Goal: Task Accomplishment & Management: Complete application form

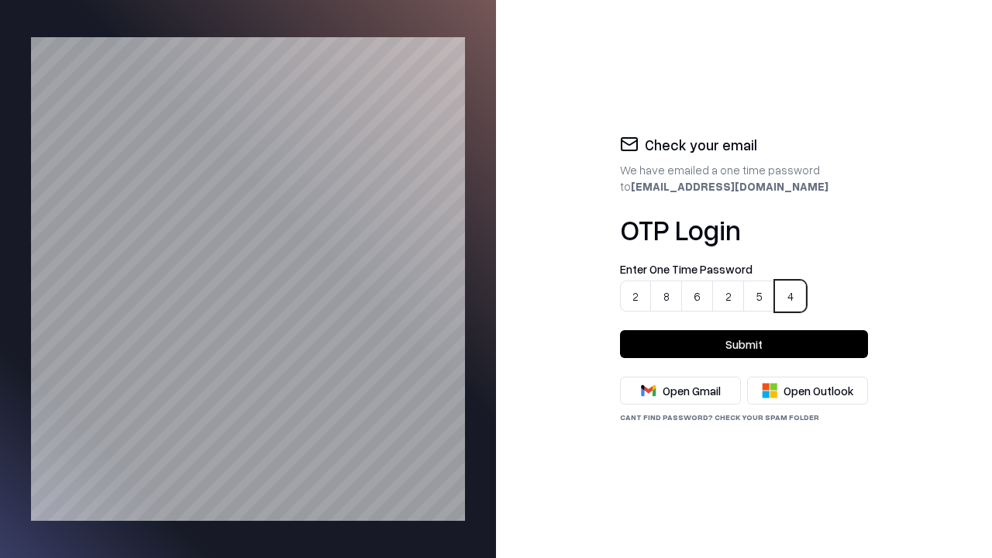
type input "******"
click at [744, 344] on button "Submit" at bounding box center [744, 344] width 248 height 28
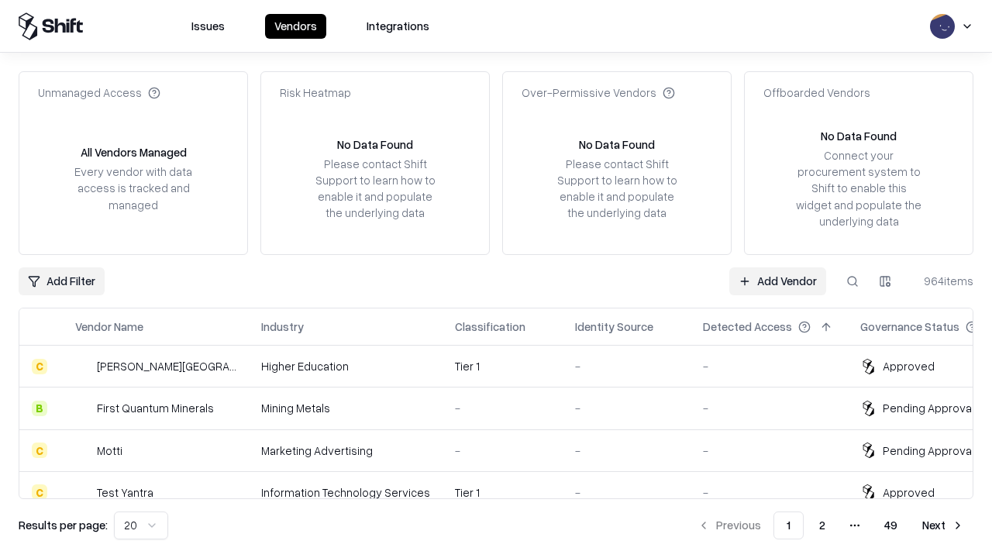
click at [778, 281] on link "Add Vendor" at bounding box center [777, 281] width 97 height 28
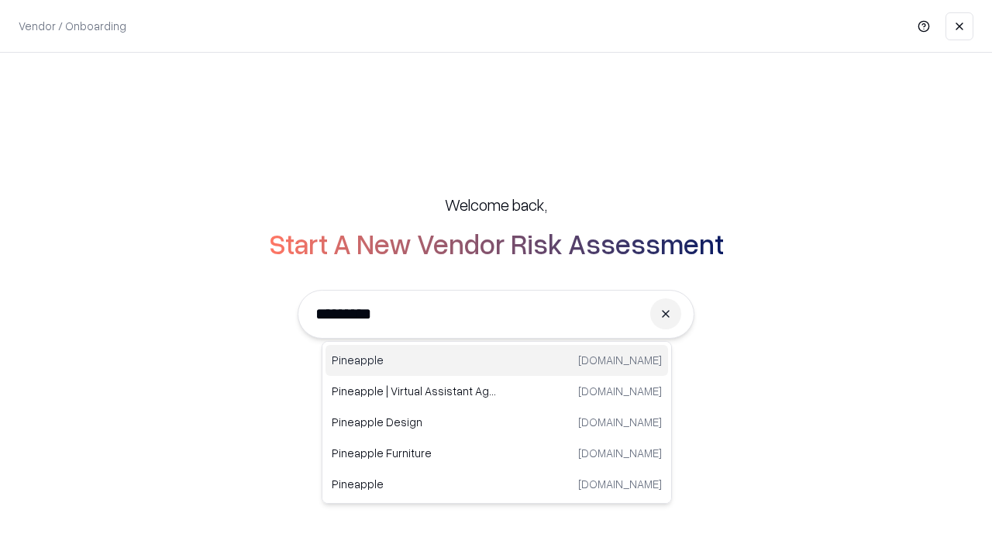
click at [497, 360] on div "Pineapple [DOMAIN_NAME]" at bounding box center [496, 360] width 343 height 31
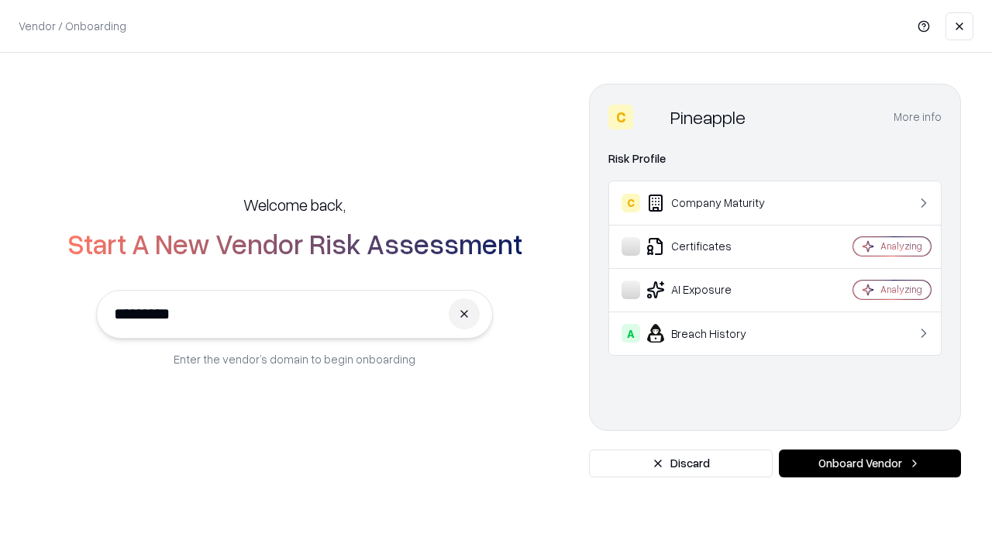
type input "*********"
click at [870, 463] on button "Onboard Vendor" at bounding box center [870, 463] width 182 height 28
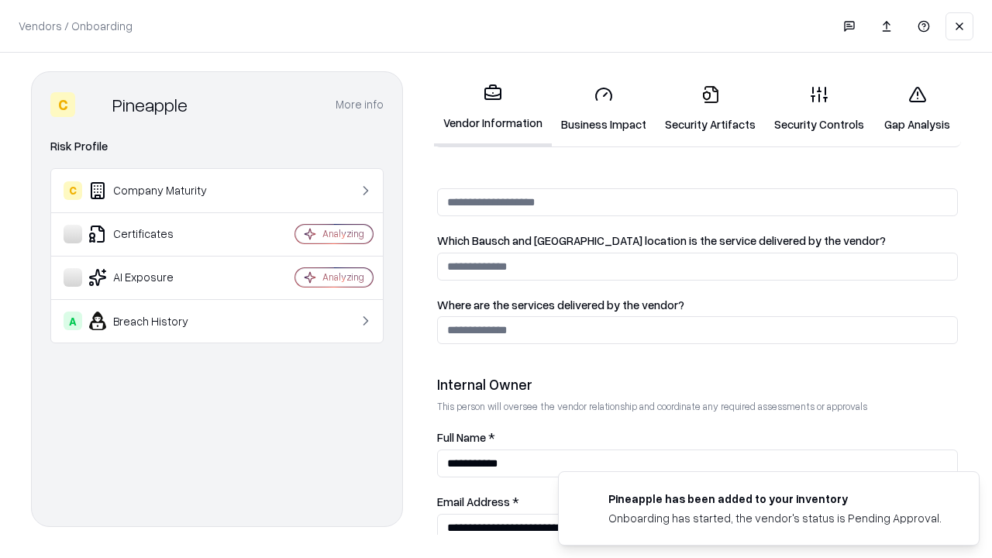
scroll to position [803, 0]
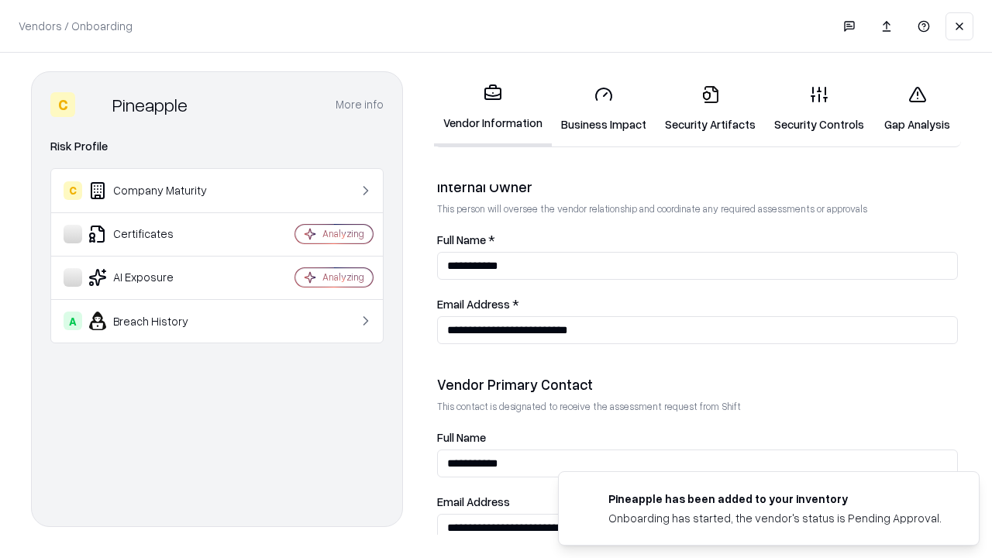
click at [701, 108] on link "Security Artifacts" at bounding box center [710, 109] width 109 height 72
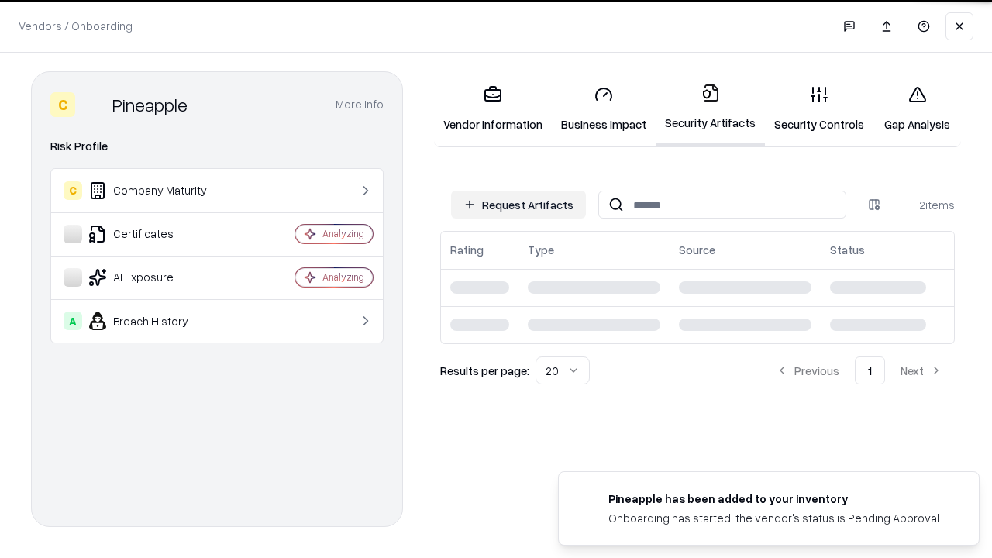
click at [521, 205] on button "Request Artifacts" at bounding box center [518, 205] width 135 height 28
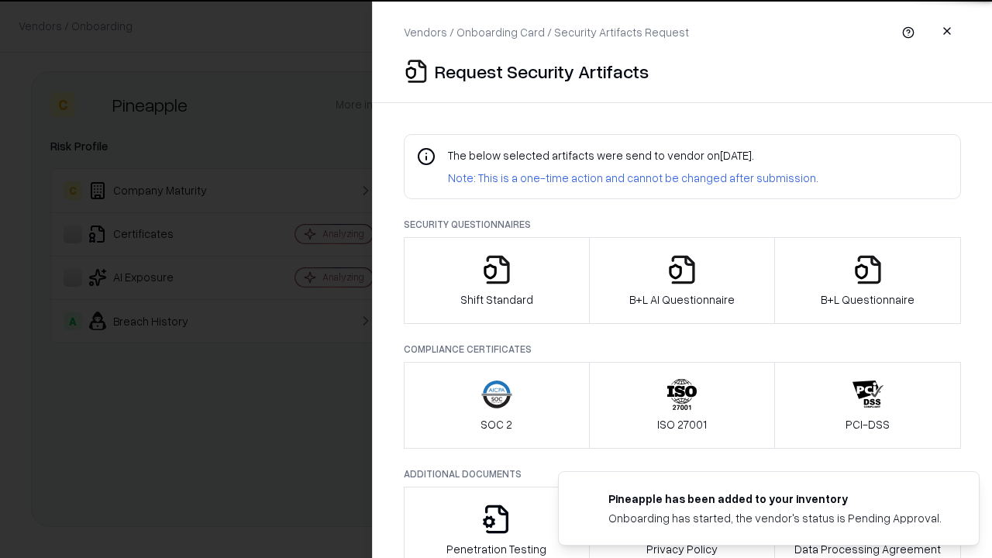
click at [867, 281] on icon "button" at bounding box center [867, 269] width 31 height 31
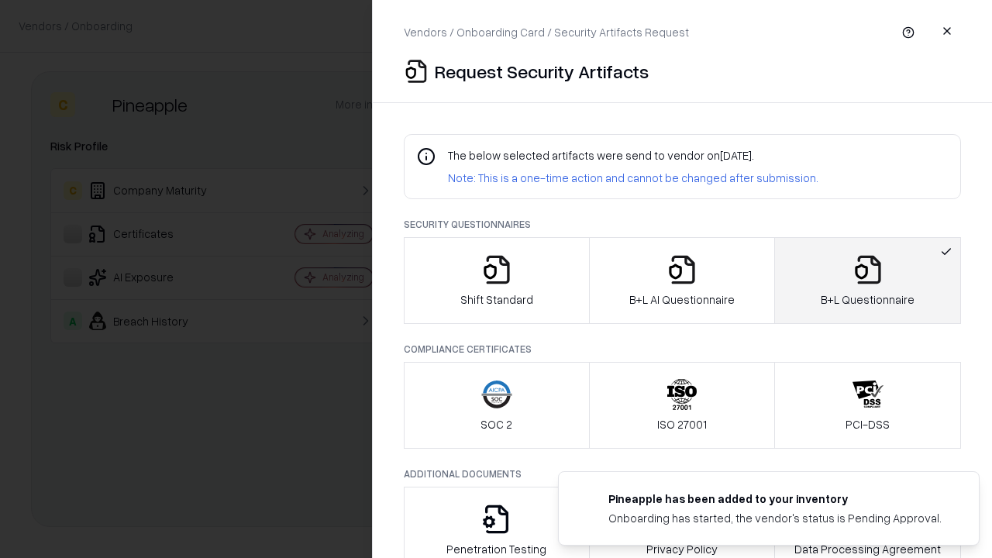
click at [681, 281] on icon "button" at bounding box center [681, 269] width 31 height 31
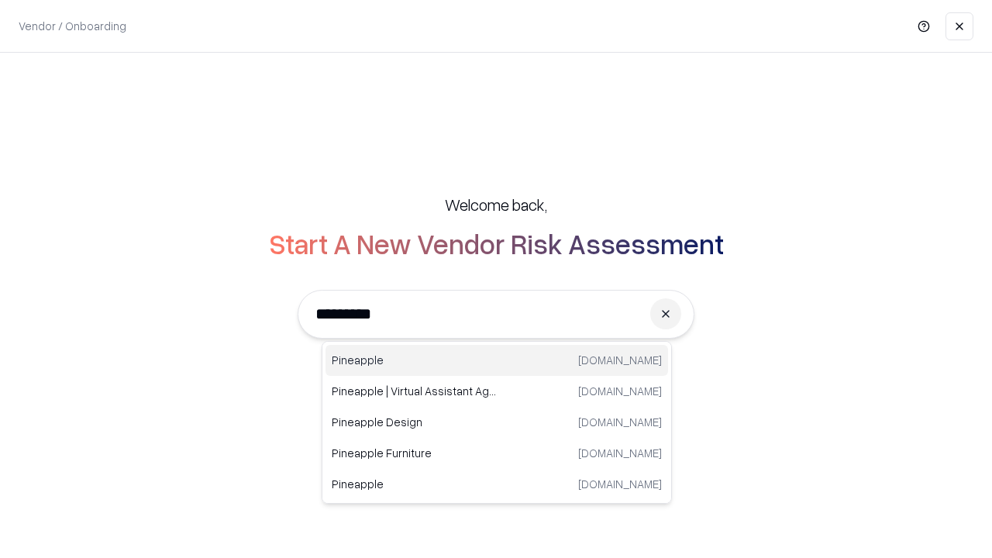
click at [497, 360] on div "Pineapple [DOMAIN_NAME]" at bounding box center [496, 360] width 343 height 31
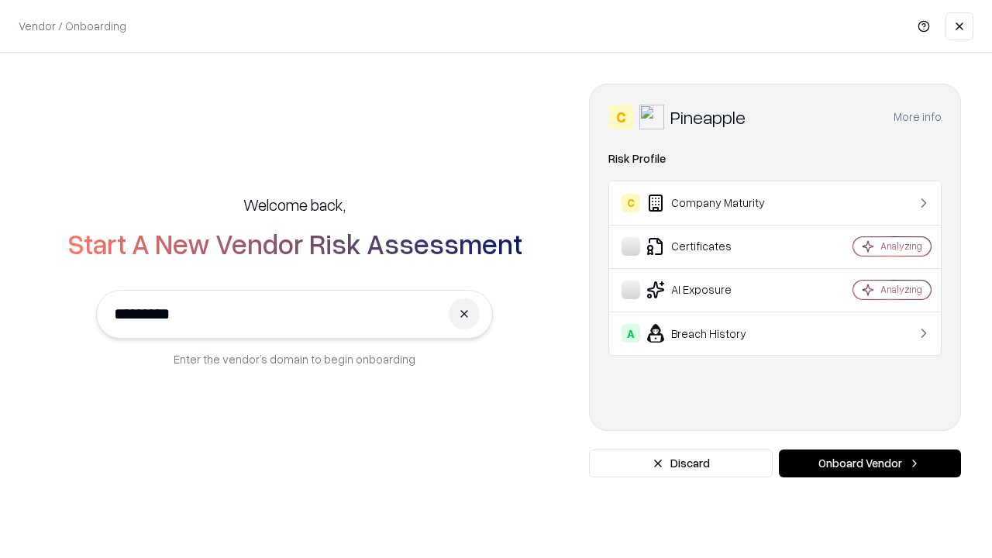
type input "*********"
click at [870, 463] on button "Onboard Vendor" at bounding box center [870, 463] width 182 height 28
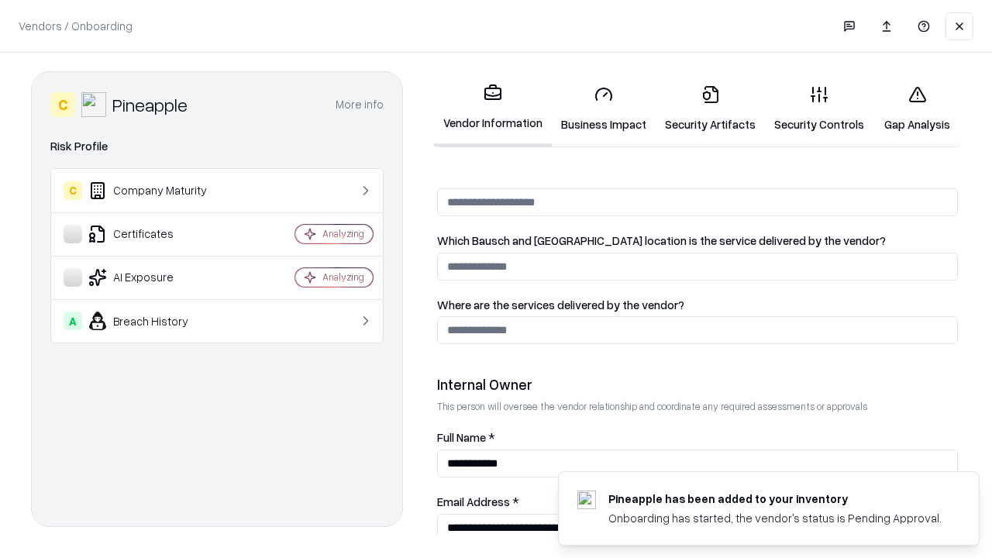
scroll to position [803, 0]
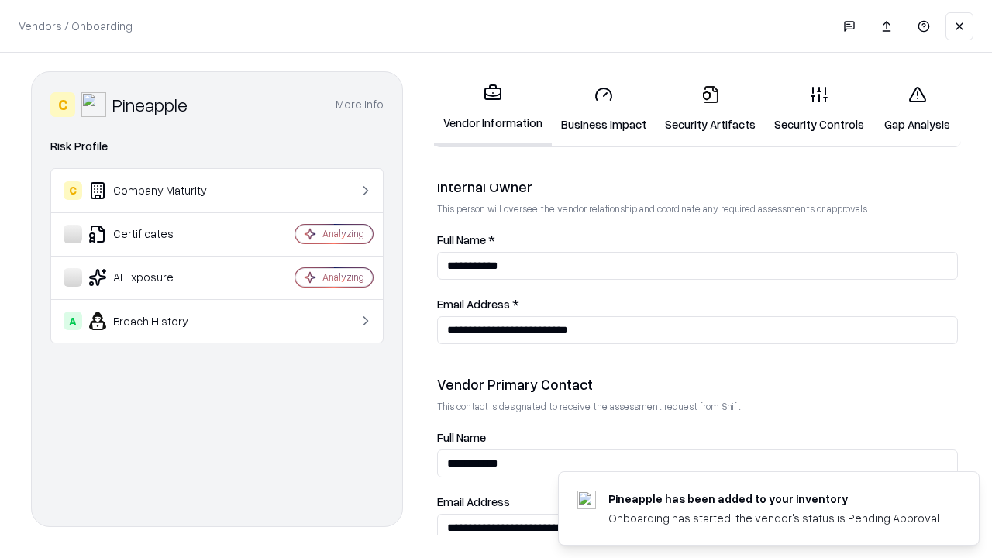
click at [910, 108] on link "Gap Analysis" at bounding box center [917, 109] width 88 height 72
